Goal: Information Seeking & Learning: Learn about a topic

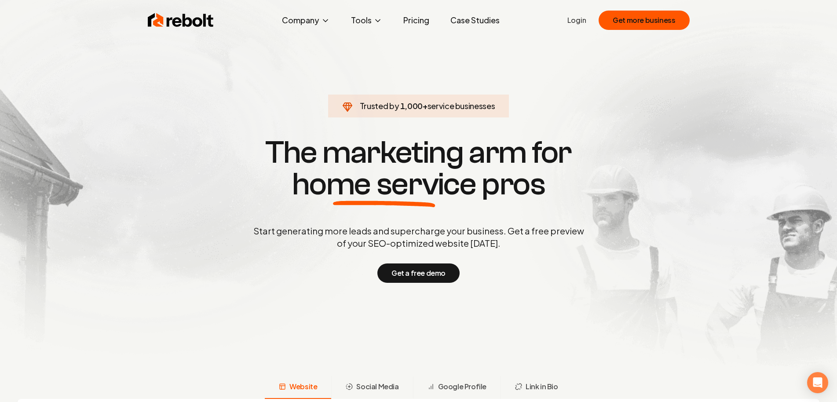
click at [426, 21] on link "Pricing" at bounding box center [416, 20] width 40 height 18
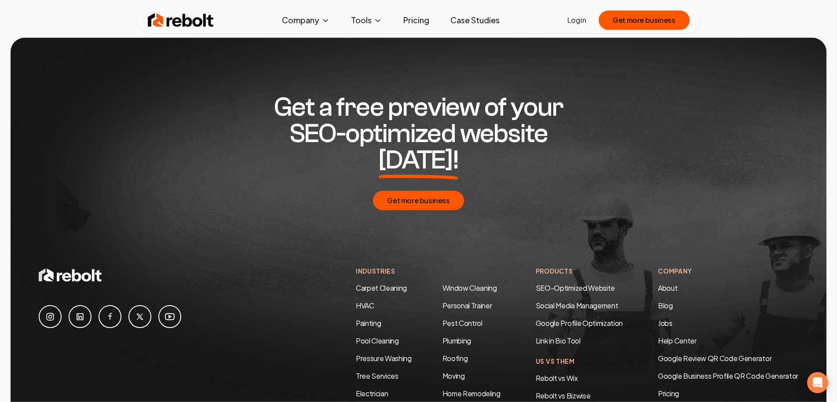
scroll to position [1570, 0]
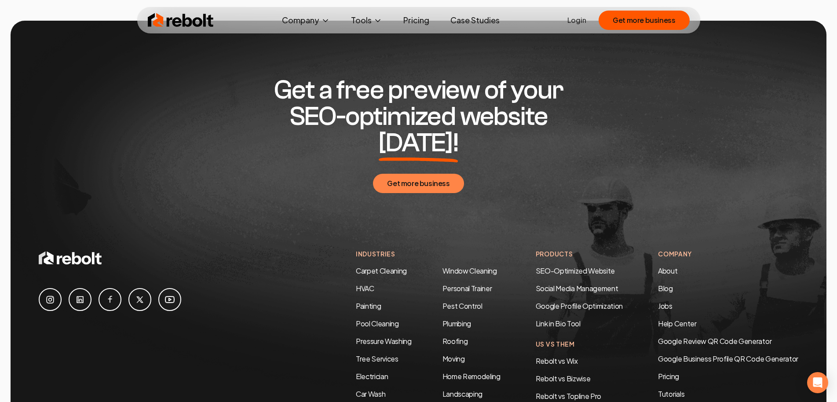
click at [423, 174] on button "Get more business" at bounding box center [418, 183] width 91 height 19
click at [563, 266] on link "SEO-Optimized Website" at bounding box center [574, 270] width 79 height 9
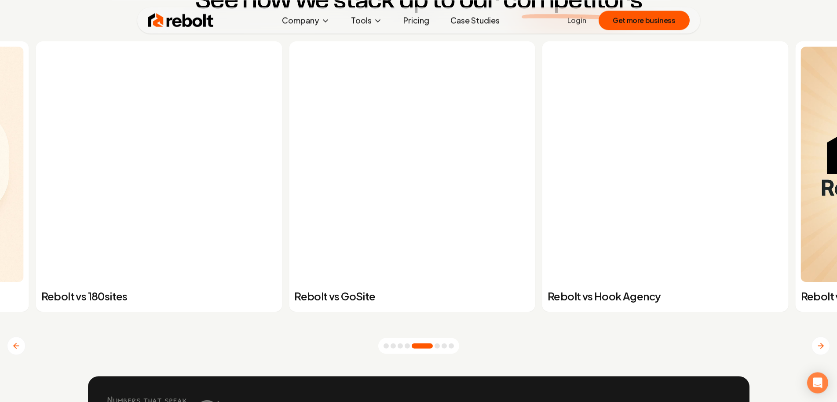
scroll to position [3442, 0]
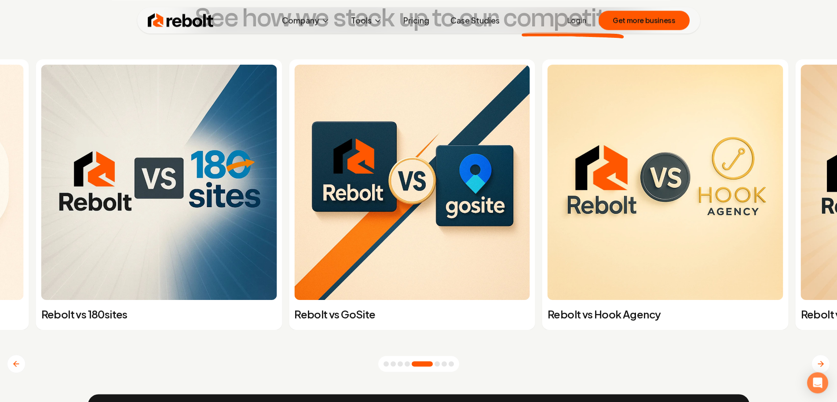
click at [830, 368] on button "Next slide" at bounding box center [820, 363] width 18 height 18
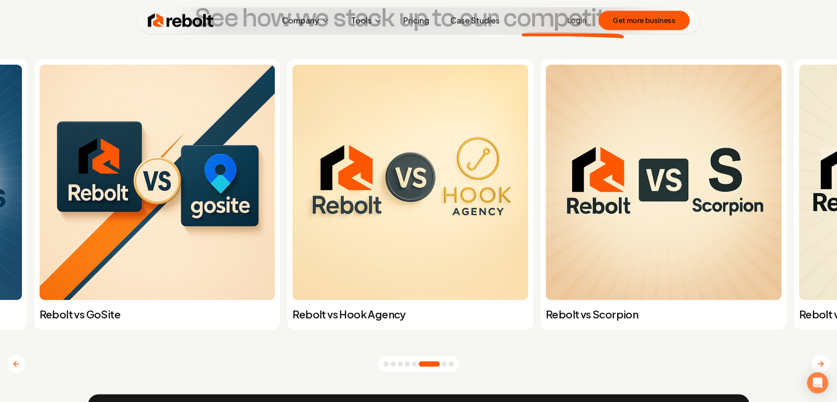
click at [830, 368] on button "Next slide" at bounding box center [820, 363] width 18 height 18
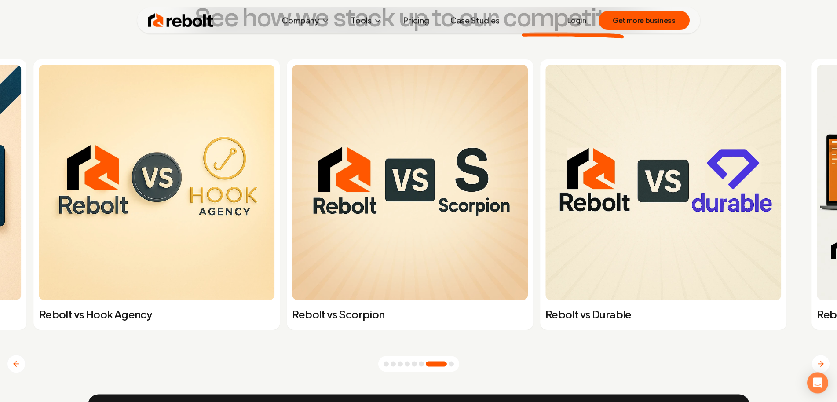
click at [825, 364] on icon "Next slide" at bounding box center [820, 363] width 9 height 9
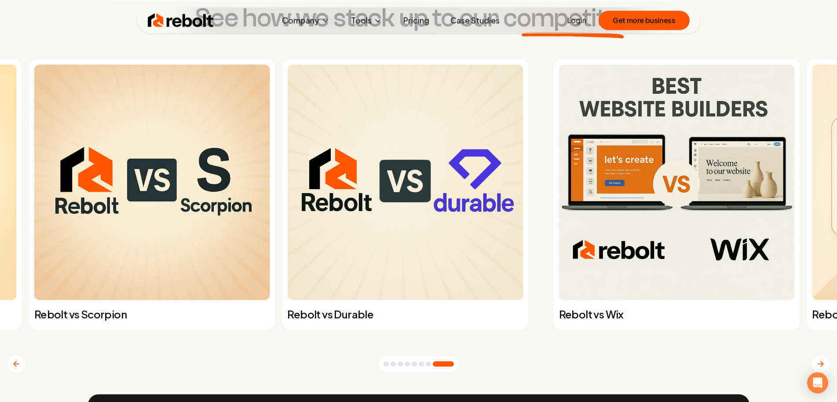
click at [825, 364] on icon "Next slide" at bounding box center [820, 363] width 9 height 9
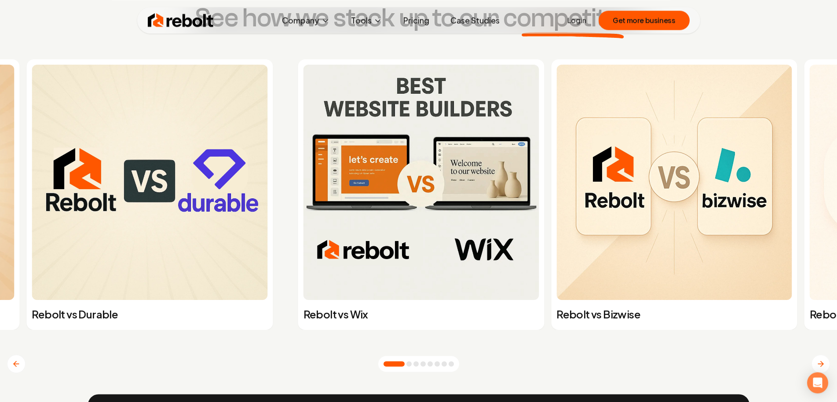
click at [825, 364] on icon "Next slide" at bounding box center [820, 363] width 9 height 9
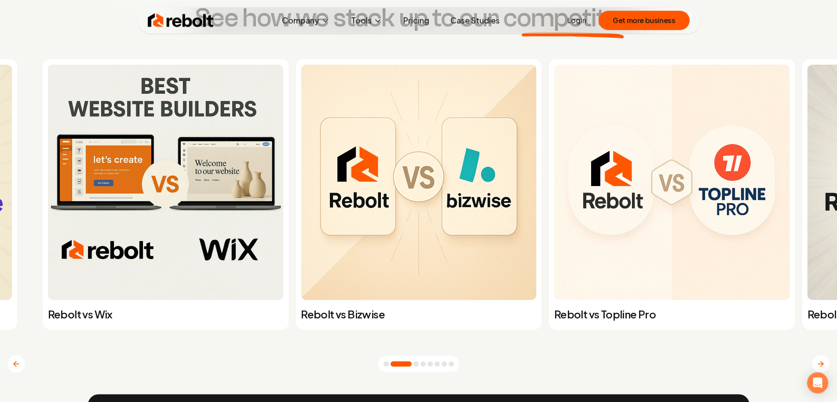
click at [254, 201] on img at bounding box center [166, 183] width 236 height 236
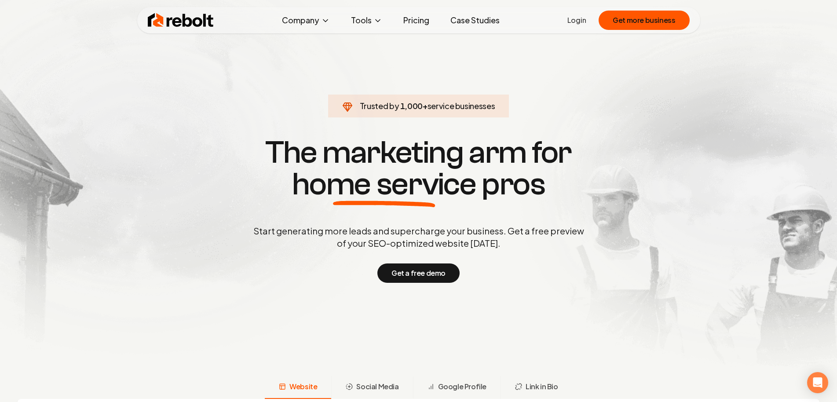
scroll to position [90, 0]
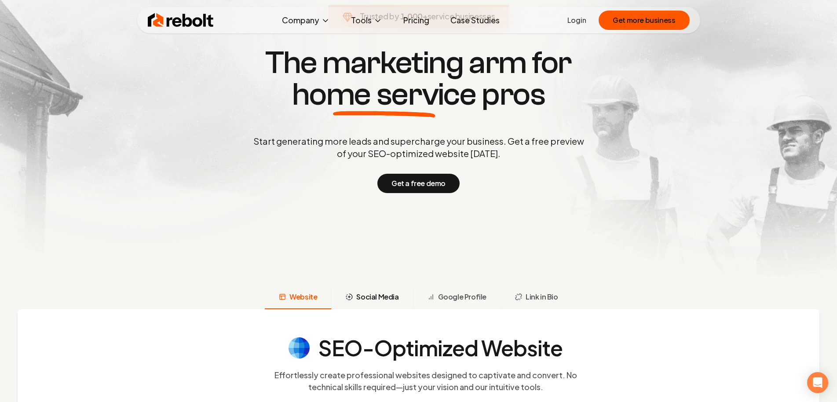
click at [391, 294] on span "Social Media" at bounding box center [377, 296] width 42 height 11
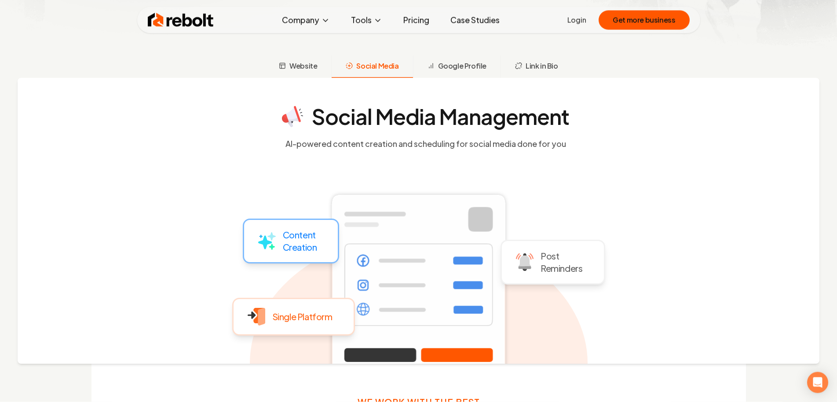
scroll to position [288, 0]
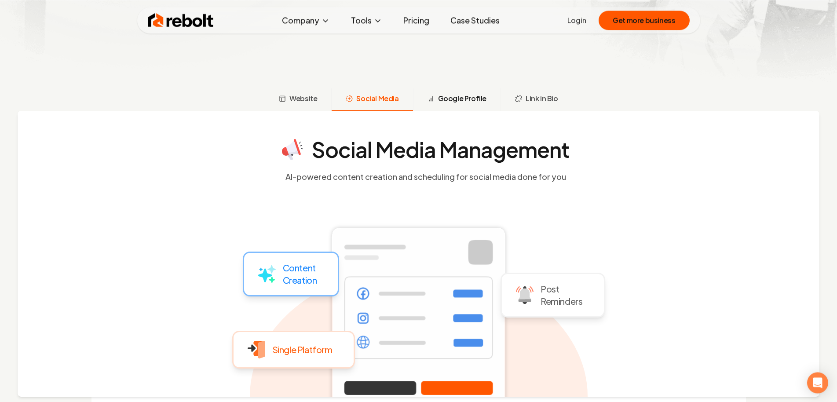
click at [473, 103] on span "Google Profile" at bounding box center [462, 98] width 48 height 11
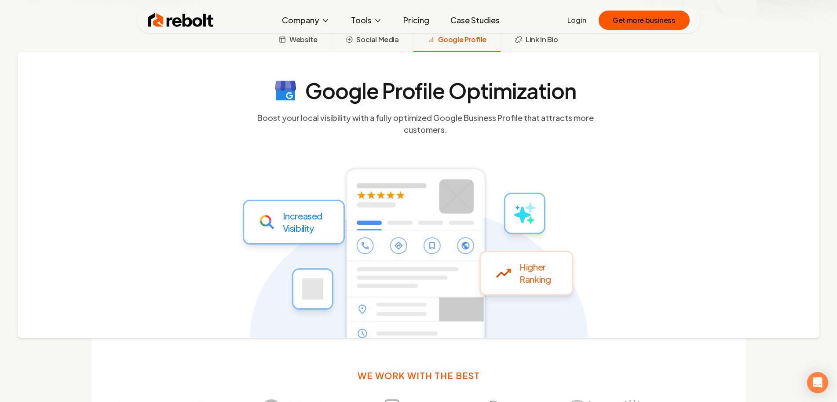
scroll to position [333, 0]
